Goal: Register for event/course: Sign up to attend an event or enroll in a course

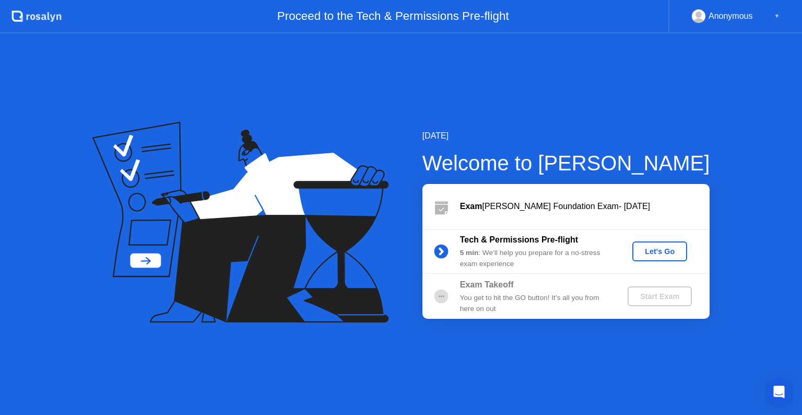
click at [666, 255] on div "Let's Go" at bounding box center [660, 251] width 46 height 8
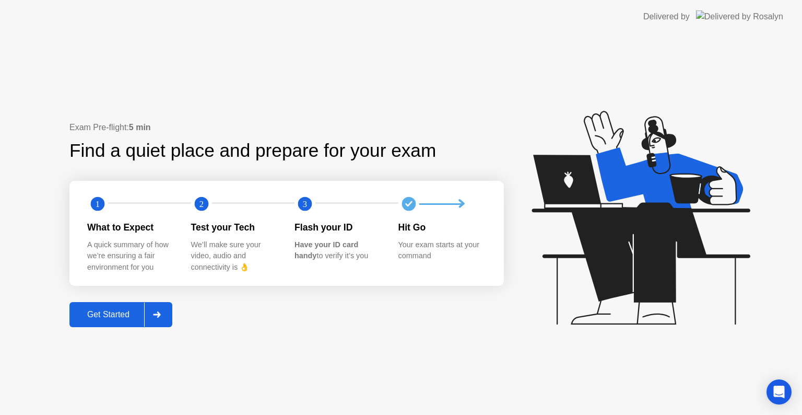
click at [120, 313] on div "Get Started" at bounding box center [109, 314] width 72 height 9
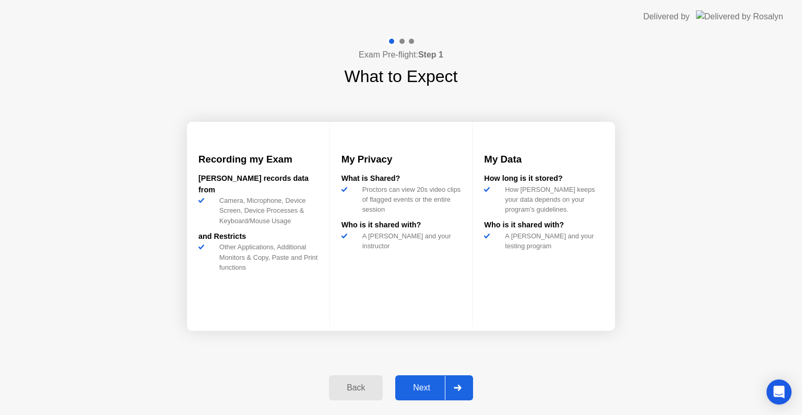
click at [430, 392] on div "Next" at bounding box center [422, 387] width 46 height 9
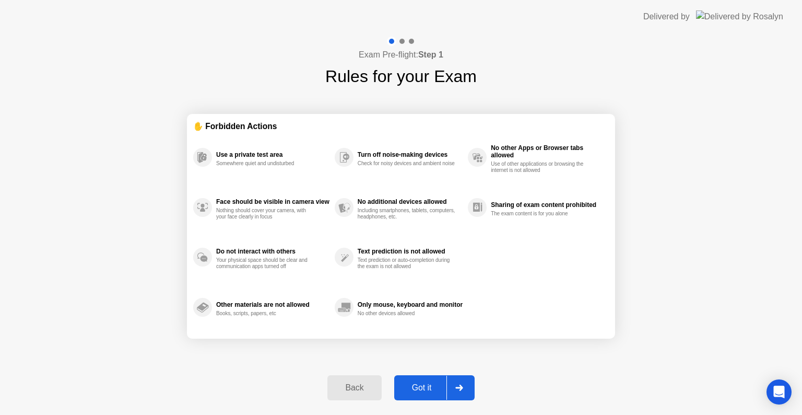
click at [430, 392] on div "Got it" at bounding box center [422, 387] width 49 height 9
select select "**********"
select select "*******"
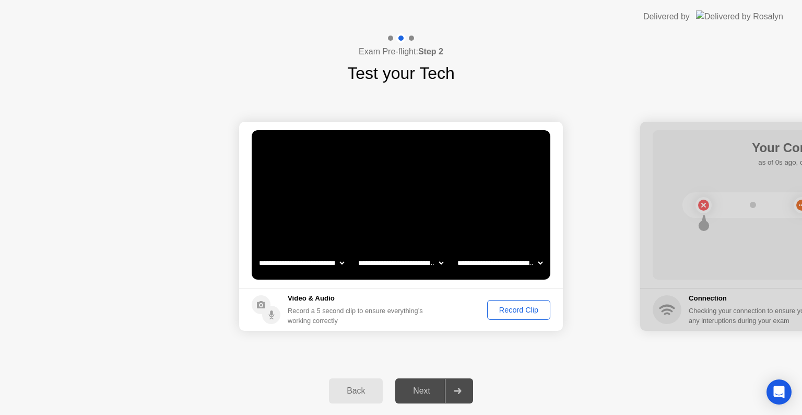
click at [524, 310] on div "Record Clip" at bounding box center [519, 310] width 56 height 8
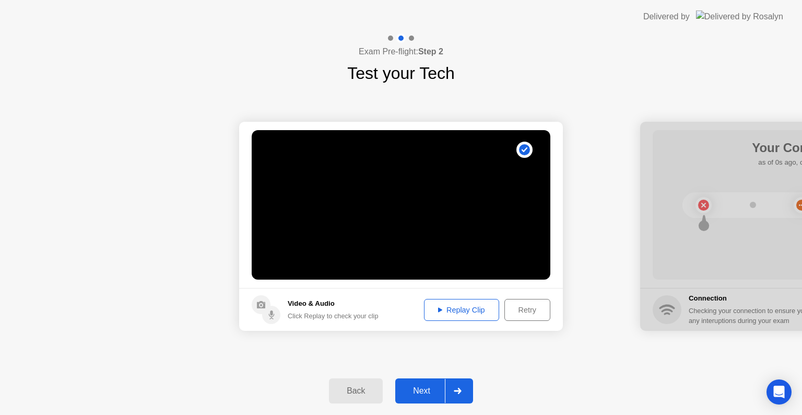
click at [470, 311] on div "Replay Clip" at bounding box center [462, 310] width 68 height 8
click at [528, 311] on div "Retry" at bounding box center [527, 310] width 39 height 8
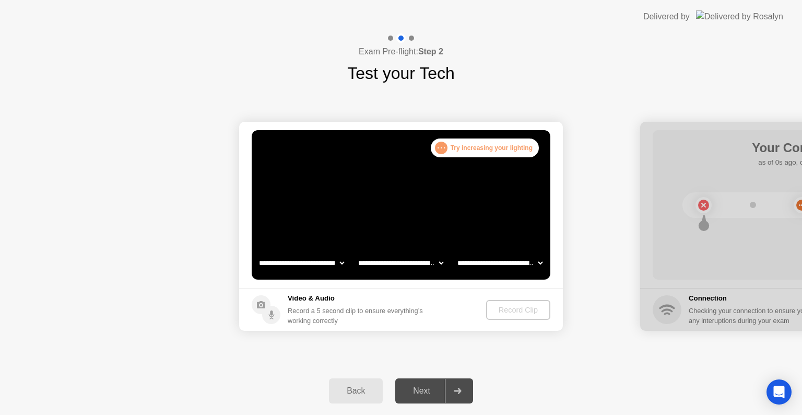
click at [500, 309] on div "Record Clip" at bounding box center [519, 310] width 56 height 8
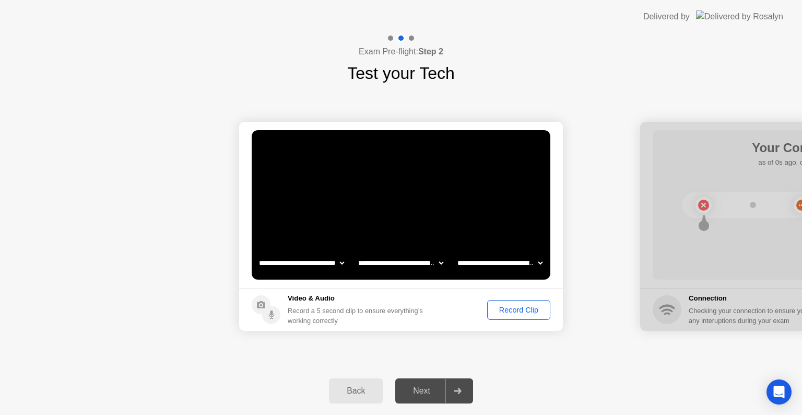
click at [500, 309] on div "Record Clip" at bounding box center [519, 310] width 56 height 8
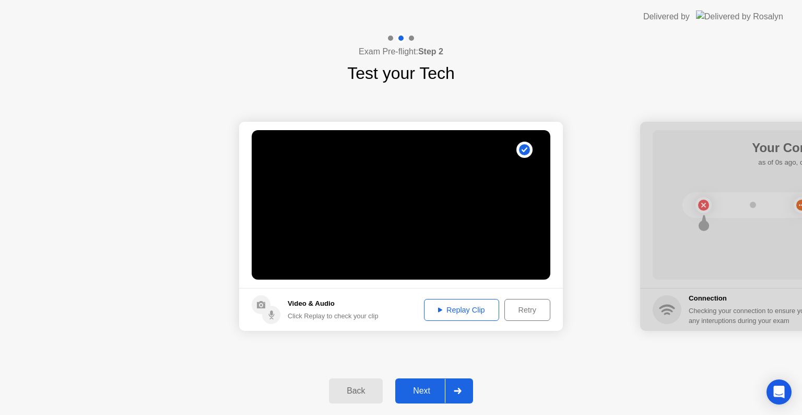
click at [476, 310] on div "Replay Clip" at bounding box center [462, 310] width 68 height 8
click at [450, 312] on div "Replay Clip" at bounding box center [462, 310] width 68 height 8
click at [429, 389] on div "Next" at bounding box center [422, 390] width 46 height 9
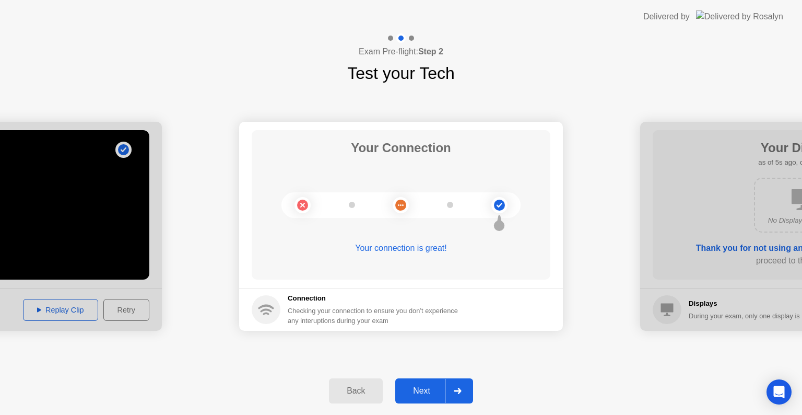
click at [429, 389] on div "Next" at bounding box center [422, 390] width 46 height 9
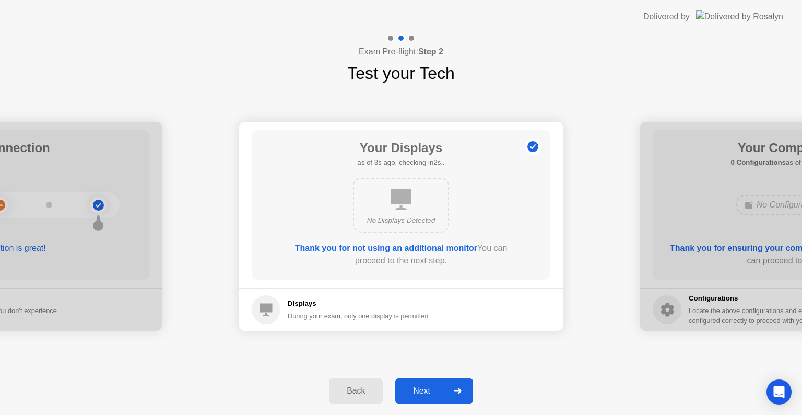
click at [423, 389] on div "Next" at bounding box center [422, 390] width 46 height 9
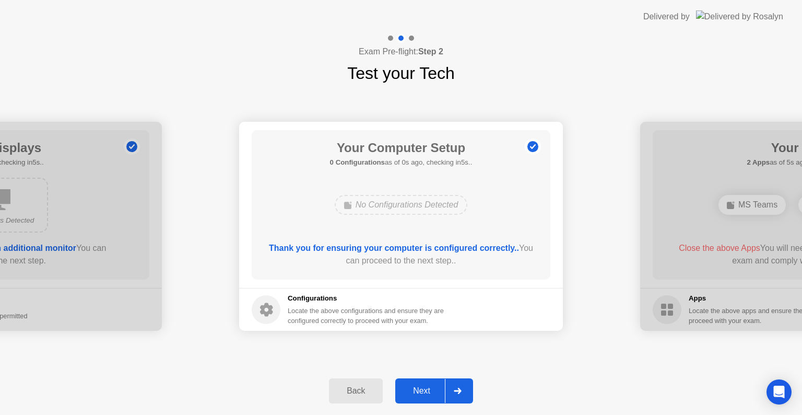
click at [430, 389] on div "Next" at bounding box center [422, 390] width 46 height 9
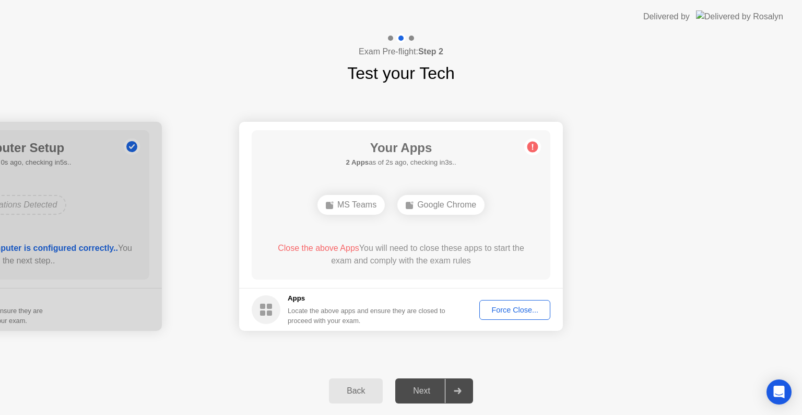
click at [494, 311] on div "Force Close..." at bounding box center [515, 310] width 64 height 8
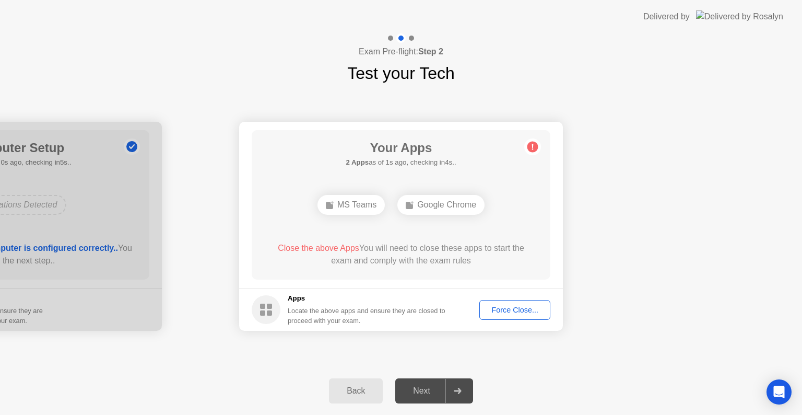
click at [510, 309] on div "Force Close..." at bounding box center [515, 310] width 64 height 8
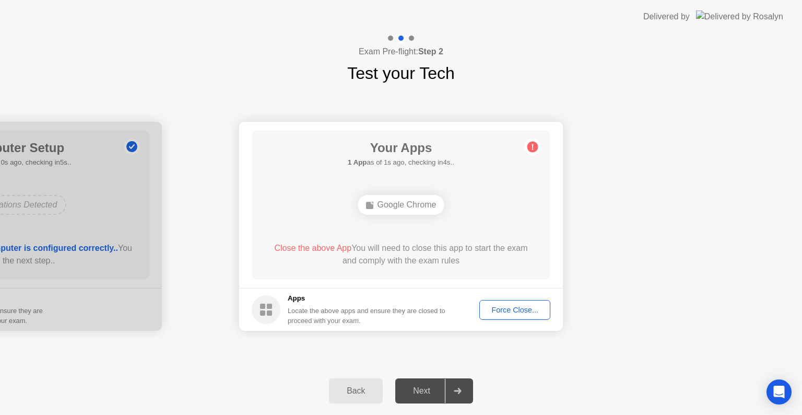
click at [501, 309] on div "Force Close..." at bounding box center [515, 310] width 64 height 8
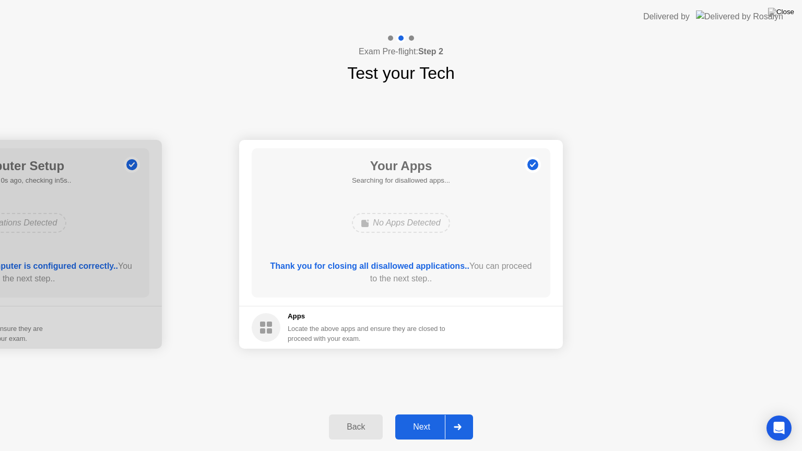
click at [435, 414] on div "Next" at bounding box center [422, 427] width 46 height 9
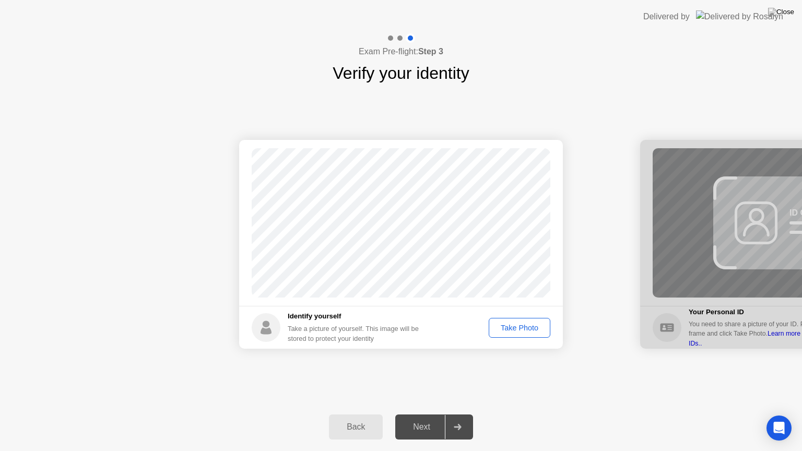
click at [505, 328] on div "Take Photo" at bounding box center [520, 328] width 54 height 8
click at [515, 329] on div "Retake" at bounding box center [526, 328] width 41 height 8
click at [515, 329] on div "Take Photo" at bounding box center [520, 328] width 54 height 8
click at [436, 414] on div "Next" at bounding box center [422, 427] width 46 height 9
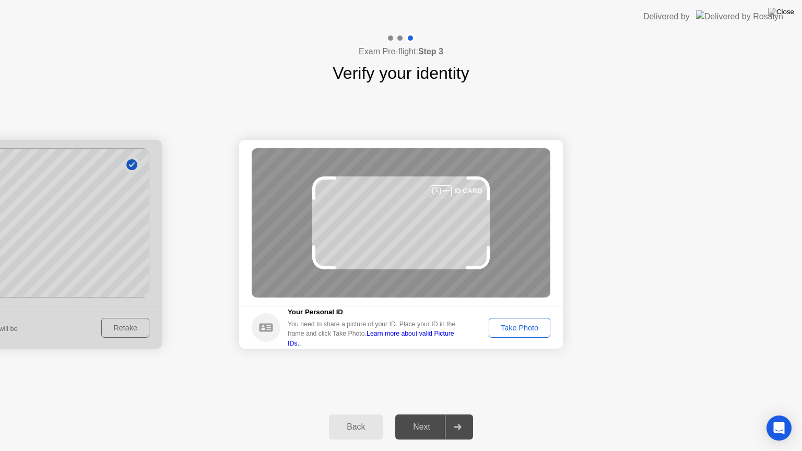
click at [509, 325] on div "Take Photo" at bounding box center [520, 328] width 54 height 8
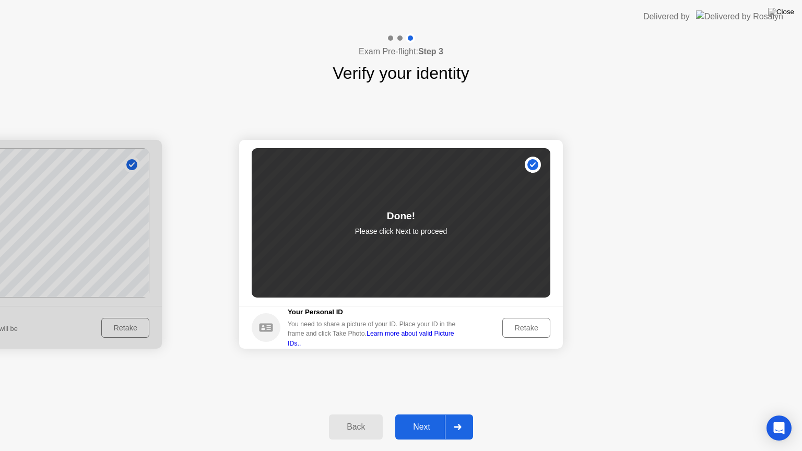
click at [423, 414] on div "Next" at bounding box center [422, 427] width 46 height 9
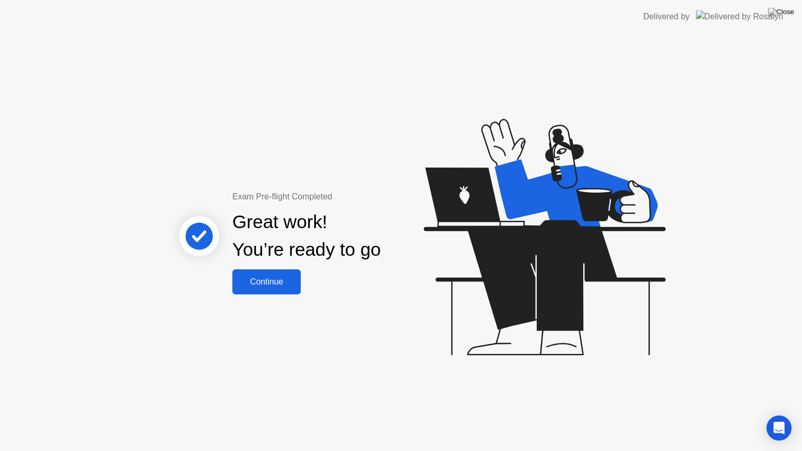
click at [265, 286] on div "Continue" at bounding box center [267, 281] width 62 height 9
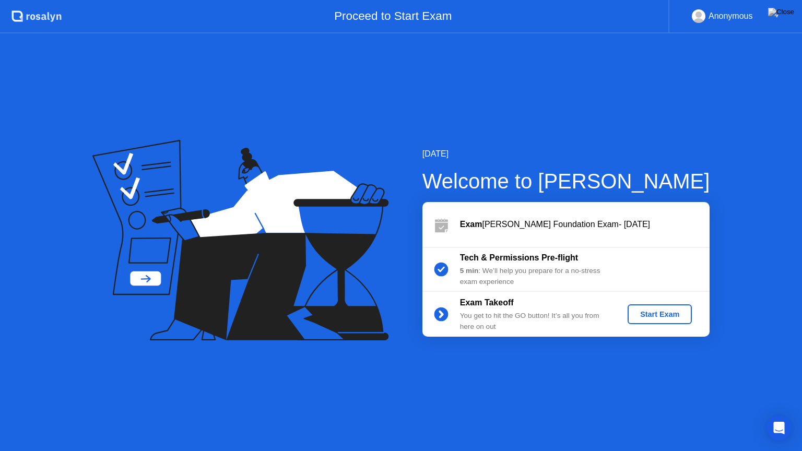
click at [650, 311] on div "Start Exam" at bounding box center [660, 314] width 56 height 8
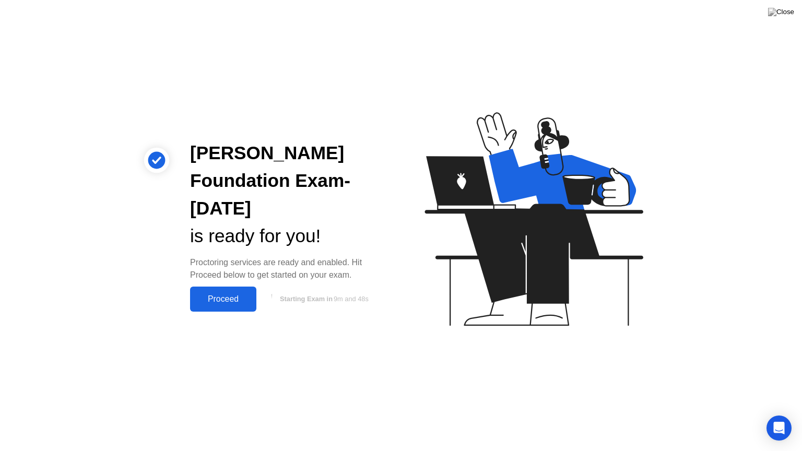
click at [229, 303] on div "Proceed" at bounding box center [223, 299] width 60 height 9
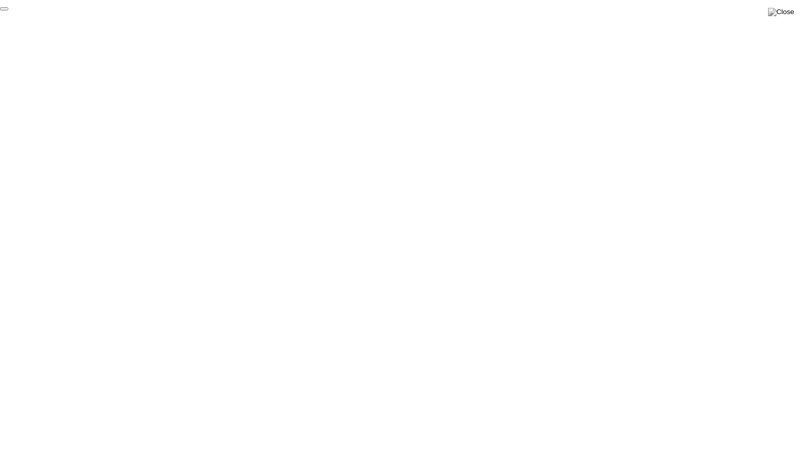
click div "End Proctoring Session"
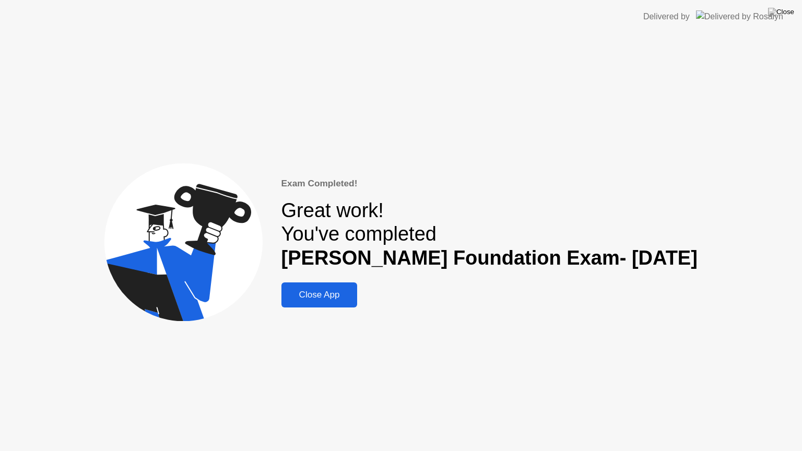
click at [342, 297] on div "Close App" at bounding box center [320, 295] width 70 height 10
